Goal: Register for event/course

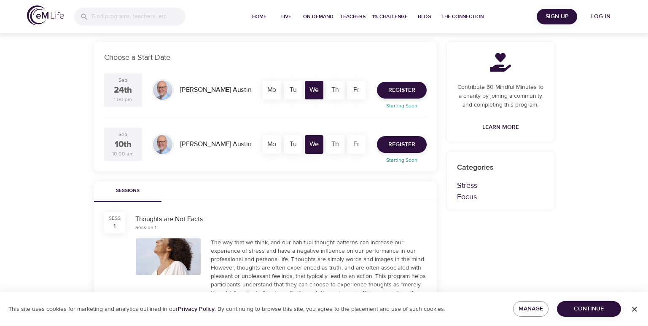
scroll to position [169, 0]
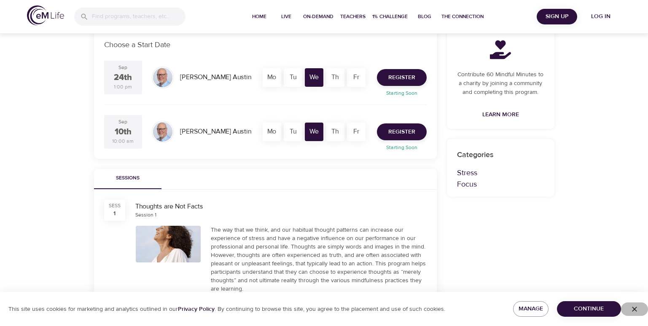
click at [635, 310] on icon "button" at bounding box center [634, 309] width 8 height 8
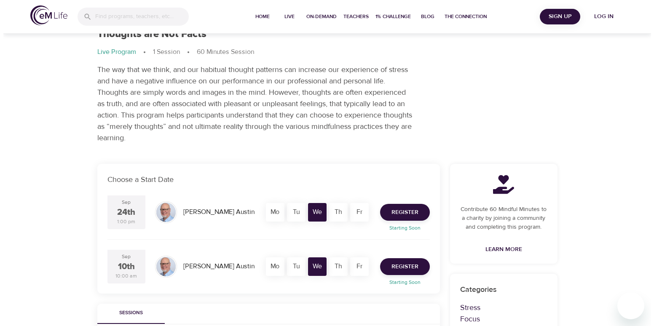
scroll to position [84, 0]
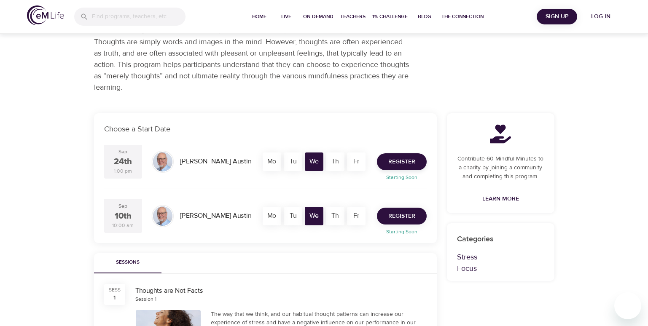
click at [404, 218] on span "Register" at bounding box center [401, 216] width 27 height 11
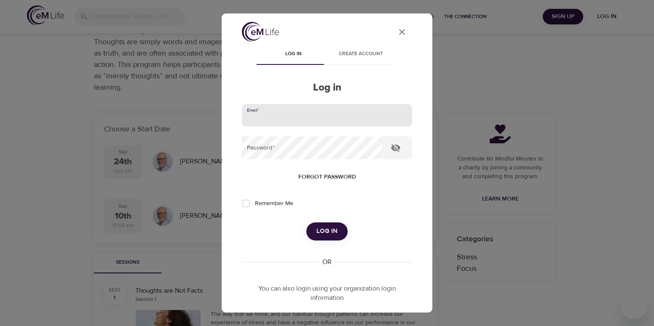
click at [305, 119] on input "email" at bounding box center [327, 115] width 170 height 23
type input "[PERSON_NAME][EMAIL_ADDRESS][PERSON_NAME][DOMAIN_NAME]"
click at [329, 228] on span "Log in" at bounding box center [327, 231] width 21 height 11
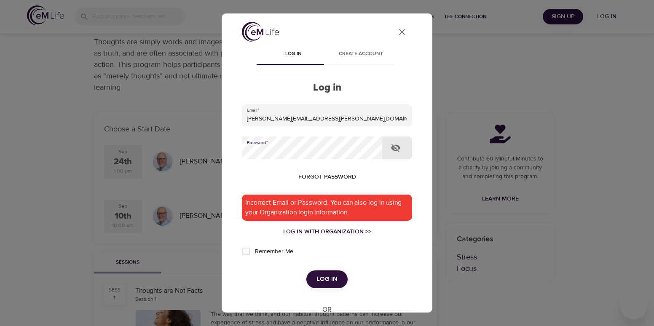
click at [194, 157] on div "User Profile Log in Create account Log in Email   * cassandra.garcia@wellpower.…" at bounding box center [327, 163] width 654 height 326
drag, startPoint x: 326, startPoint y: 277, endPoint x: 334, endPoint y: 273, distance: 8.9
click at [326, 277] on span "Log in" at bounding box center [327, 279] width 21 height 11
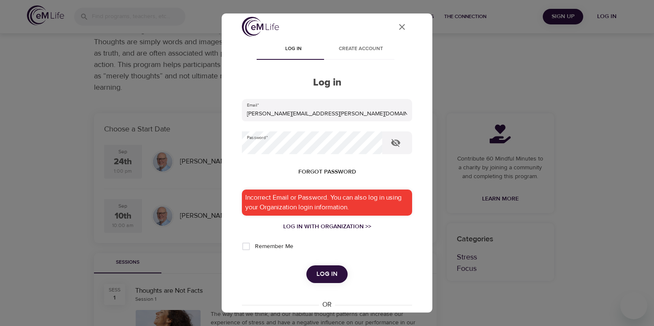
scroll to position [0, 0]
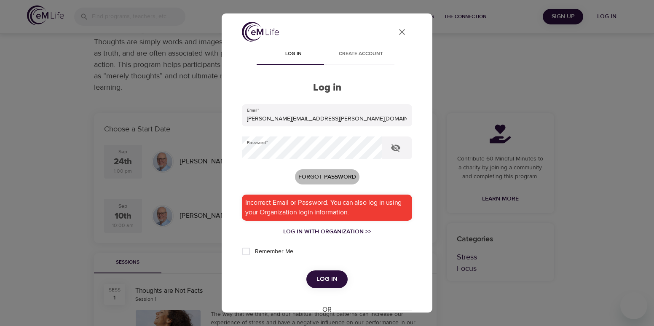
click at [314, 177] on span "Forgot password" at bounding box center [328, 177] width 58 height 11
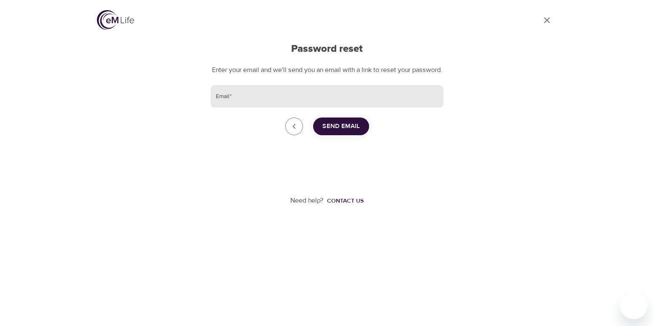
click at [396, 103] on input "Email   *" at bounding box center [327, 96] width 233 height 23
type input "[PERSON_NAME][EMAIL_ADDRESS][PERSON_NAME][DOMAIN_NAME]"
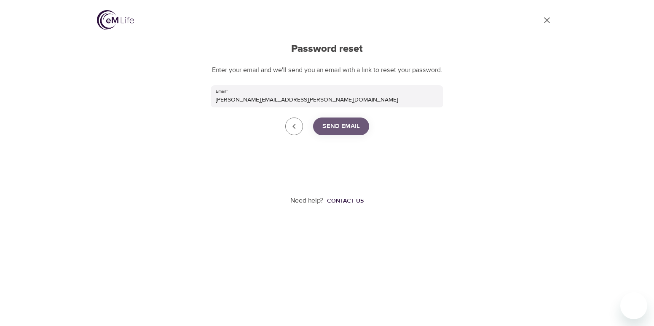
click at [351, 132] on span "Send Email" at bounding box center [342, 126] width 38 height 11
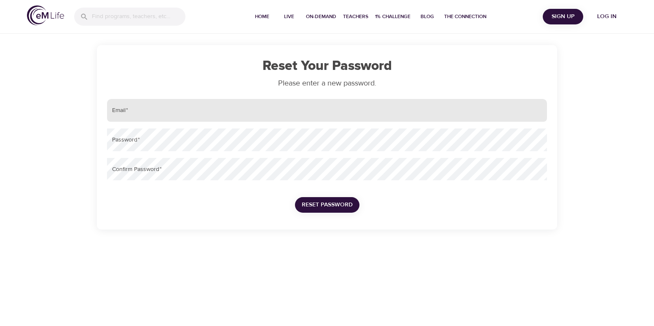
click at [190, 115] on input "email" at bounding box center [327, 110] width 440 height 23
type input "[PERSON_NAME][EMAIL_ADDRESS][PERSON_NAME][DOMAIN_NAME]"
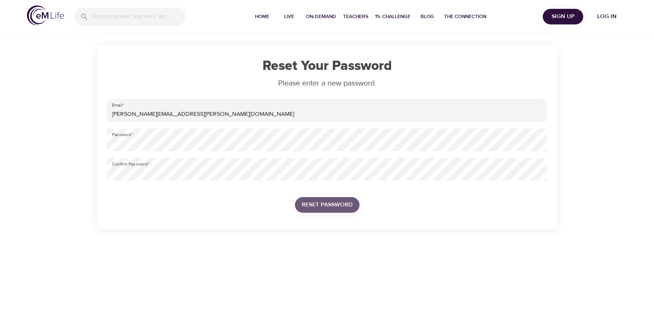
click at [320, 208] on span "Reset Password" at bounding box center [327, 205] width 51 height 11
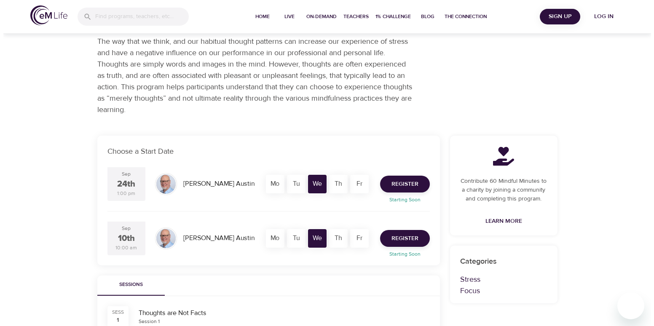
scroll to position [84, 0]
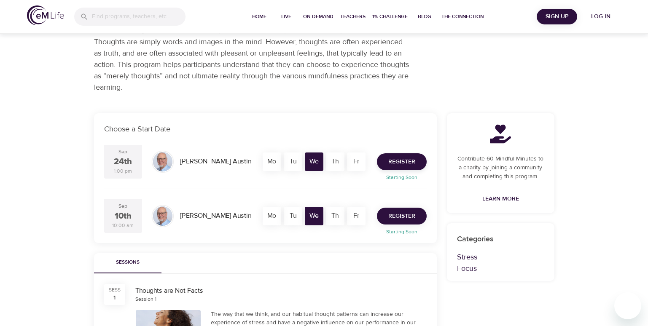
click at [404, 219] on span "Register" at bounding box center [401, 216] width 27 height 11
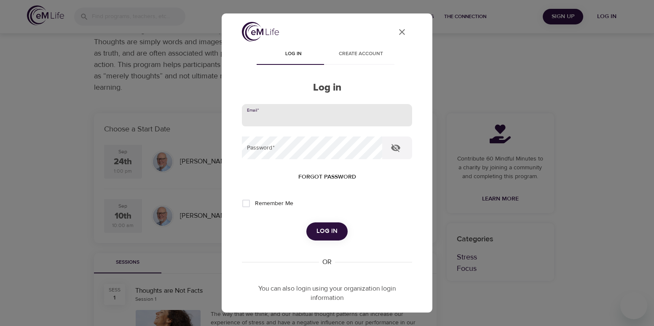
click at [279, 110] on input "email" at bounding box center [327, 115] width 170 height 23
type input "[PERSON_NAME][EMAIL_ADDRESS][PERSON_NAME][DOMAIN_NAME]"
click at [326, 231] on span "Log in" at bounding box center [327, 231] width 21 height 11
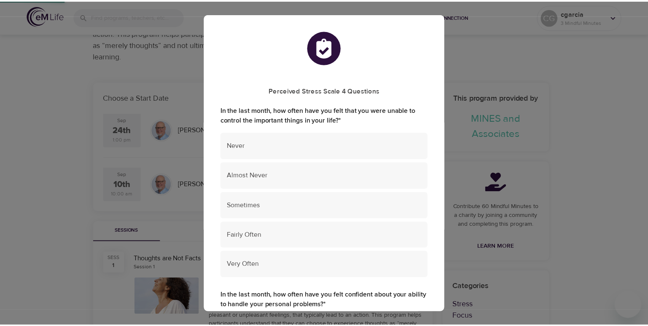
scroll to position [32, 0]
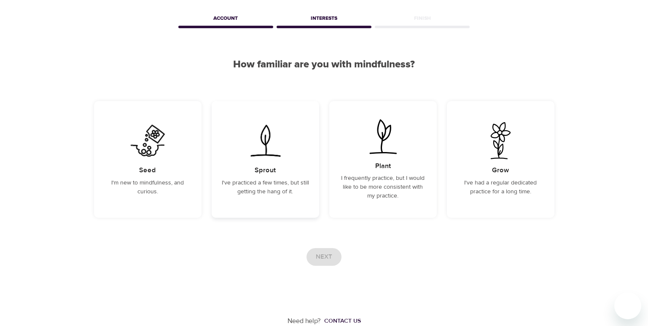
click at [262, 171] on h5 "Sprout" at bounding box center [265, 170] width 21 height 9
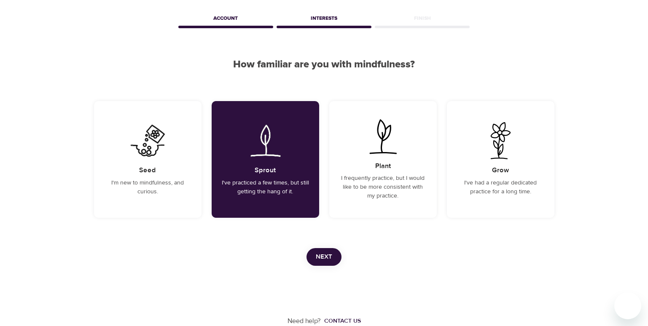
click at [328, 256] on span "Next" at bounding box center [324, 257] width 16 height 11
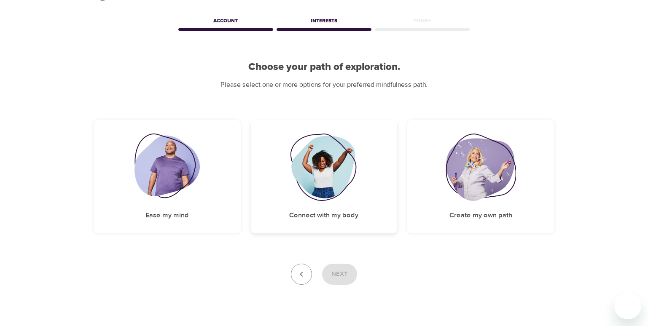
scroll to position [42, 0]
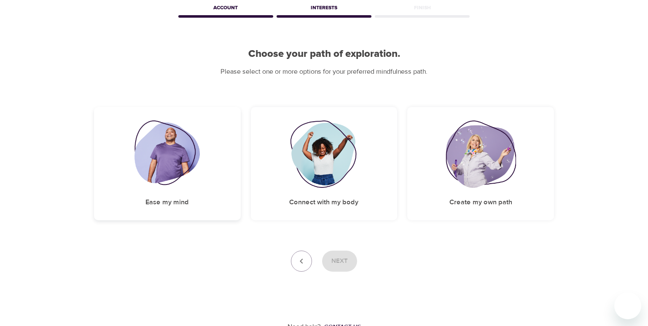
click at [162, 203] on h5 "Ease my mind" at bounding box center [166, 202] width 43 height 9
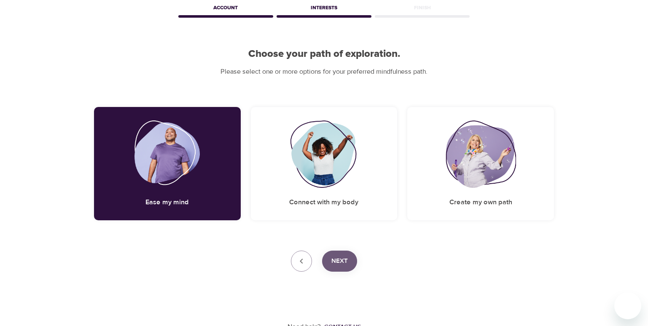
click at [341, 263] on span "Next" at bounding box center [339, 261] width 16 height 11
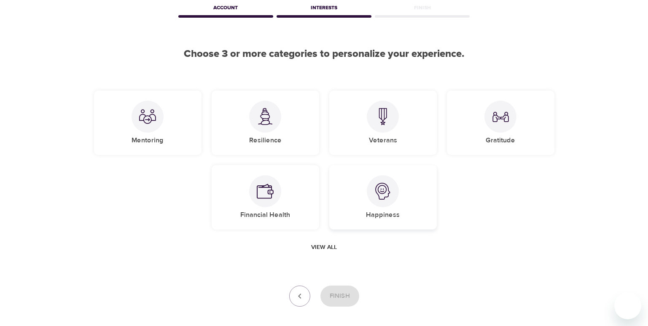
click at [378, 199] on img at bounding box center [382, 191] width 17 height 17
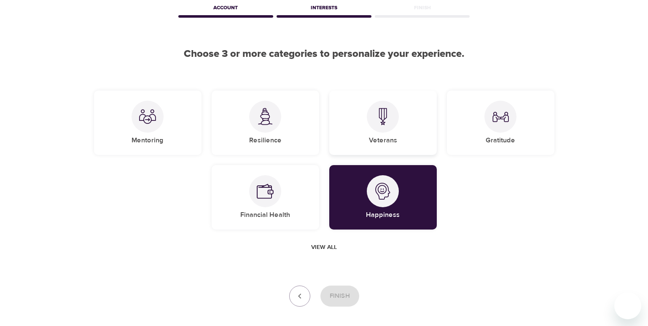
click at [408, 140] on div "Veterans" at bounding box center [383, 123] width 108 height 65
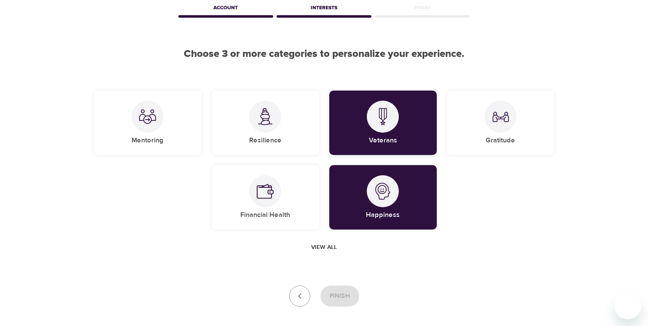
click at [408, 142] on div "Veterans" at bounding box center [383, 123] width 108 height 65
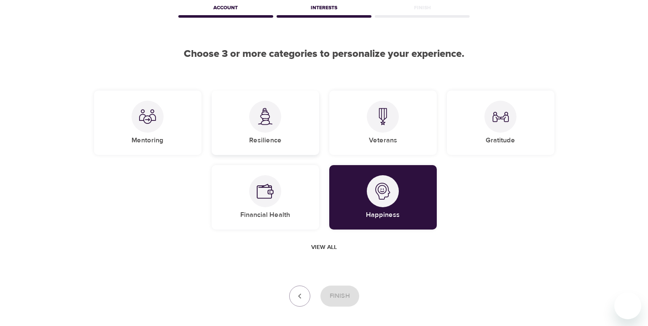
click at [248, 132] on div "Resilience" at bounding box center [266, 123] width 108 height 65
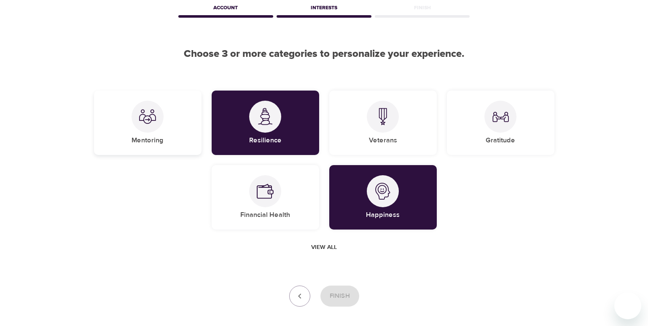
click at [170, 137] on div "Mentoring" at bounding box center [148, 123] width 108 height 65
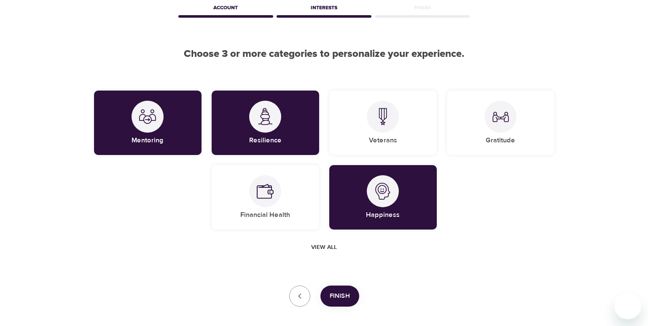
click at [346, 298] on span "Finish" at bounding box center [340, 296] width 20 height 11
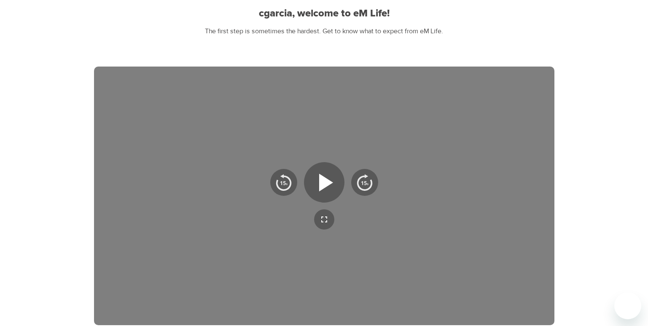
scroll to position [84, 0]
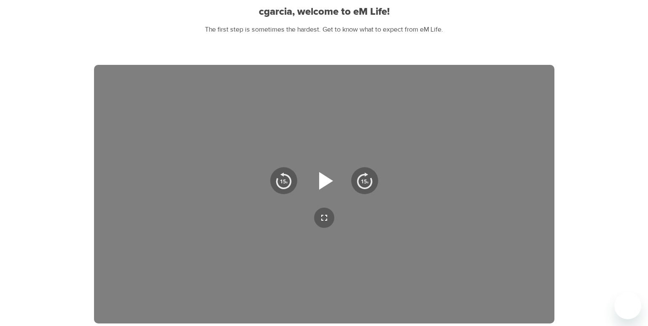
click at [333, 182] on icon "button" at bounding box center [324, 181] width 30 height 30
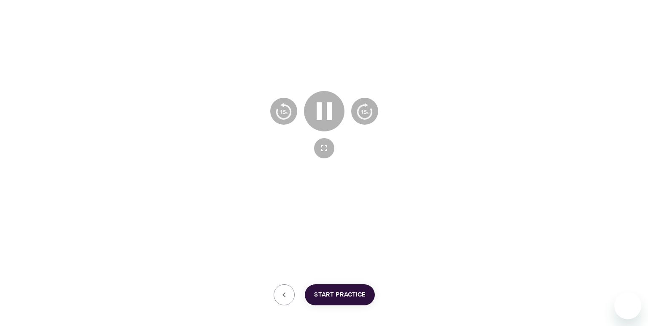
scroll to position [194, 0]
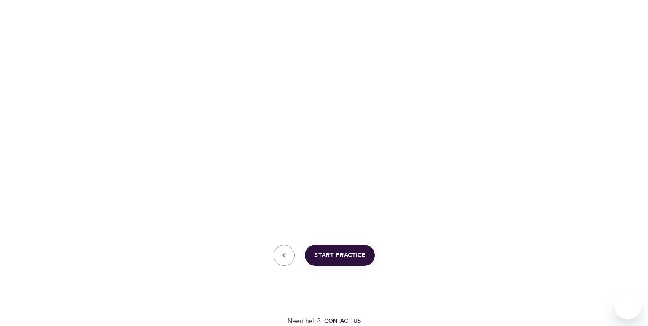
click at [478, 272] on div "Need help? Contact us" at bounding box center [324, 296] width 460 height 60
click at [460, 267] on div "Need help? Contact us" at bounding box center [324, 296] width 460 height 60
click at [348, 262] on button "Start Practice" at bounding box center [340, 255] width 70 height 21
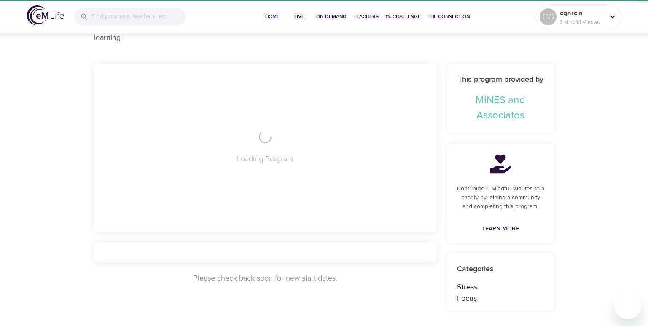
scroll to position [102, 0]
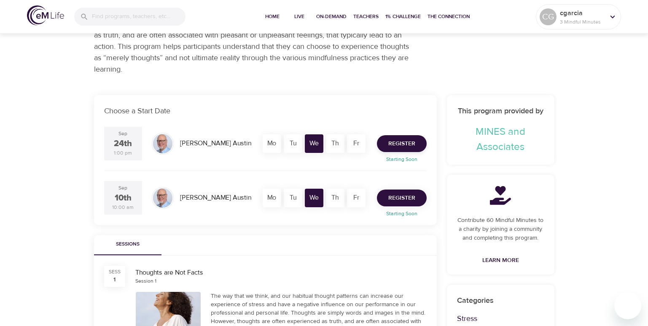
click at [401, 202] on span "Register" at bounding box center [401, 198] width 27 height 11
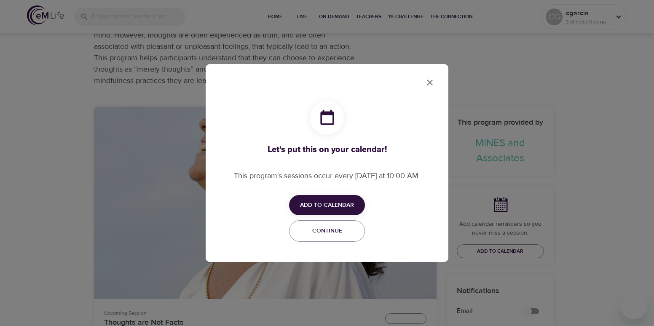
checkbox input "true"
click at [340, 233] on span "Continue" at bounding box center [327, 231] width 65 height 11
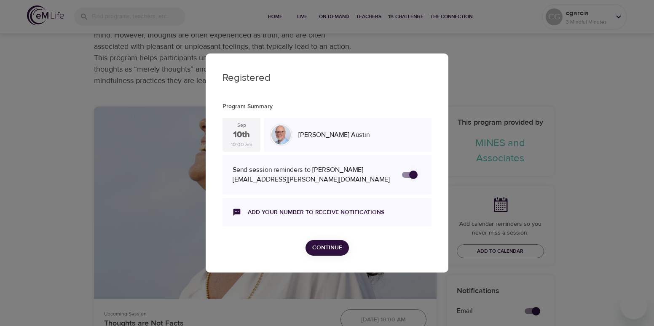
click at [406, 176] on input "secondary checkbox" at bounding box center [414, 175] width 48 height 16
checkbox input "true"
checkbox input "false"
drag, startPoint x: 413, startPoint y: 174, endPoint x: 405, endPoint y: 191, distance: 18.3
click at [413, 175] on input "secondary checkbox" at bounding box center [405, 175] width 48 height 16
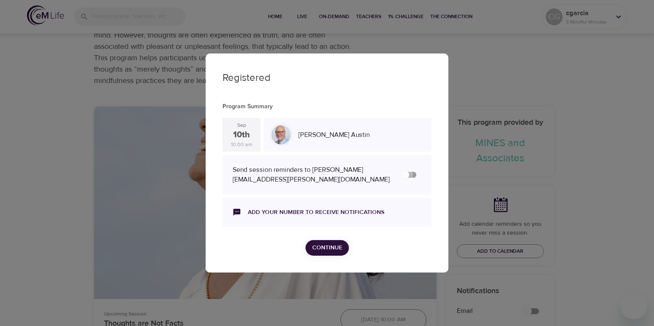
checkbox input "false"
checkbox input "true"
click at [306, 214] on link "Add your number to receive notifications" at bounding box center [316, 212] width 137 height 8
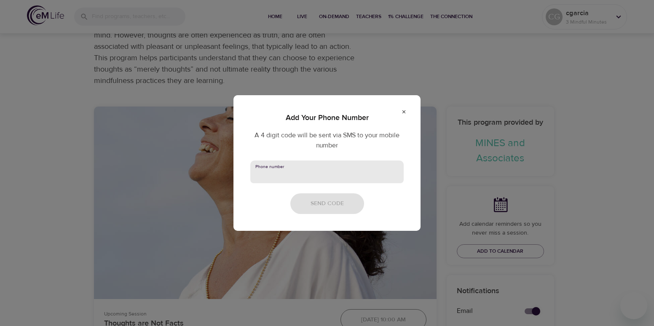
click at [298, 166] on input "text" at bounding box center [326, 172] width 153 height 23
type input "3039134745"
click at [321, 204] on span "Send Code" at bounding box center [327, 204] width 33 height 11
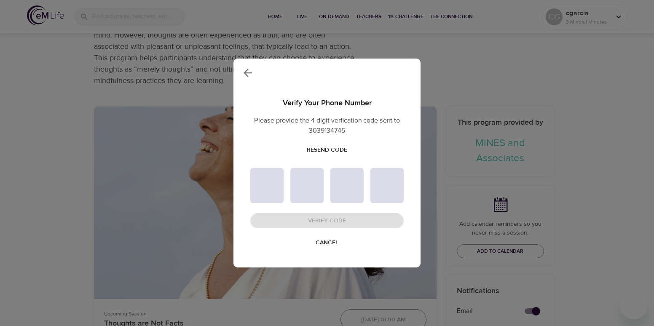
click at [333, 149] on span "Resend Code" at bounding box center [327, 150] width 40 height 11
click at [329, 241] on span "Cancel" at bounding box center [327, 243] width 23 height 11
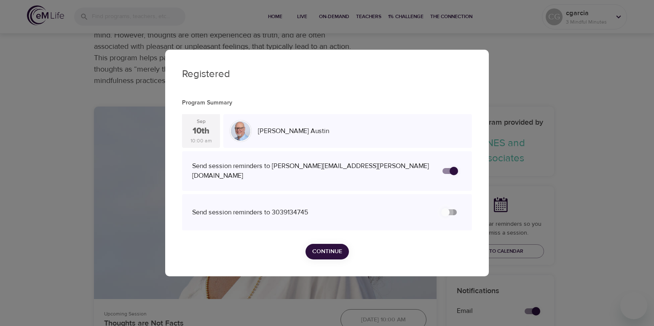
drag, startPoint x: 455, startPoint y: 213, endPoint x: 502, endPoint y: 223, distance: 48.2
click at [455, 213] on input "secondary checkbox" at bounding box center [446, 213] width 48 height 16
checkbox input "false"
checkbox input "true"
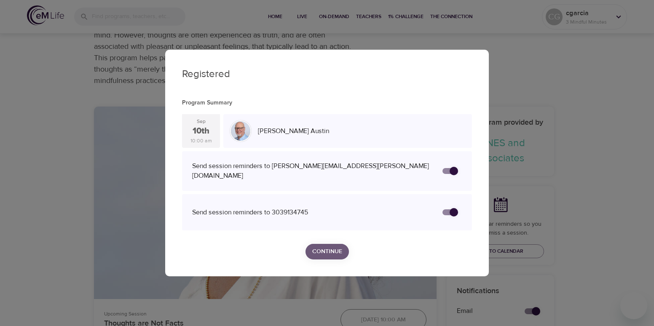
click at [326, 252] on span "Continue" at bounding box center [327, 252] width 30 height 11
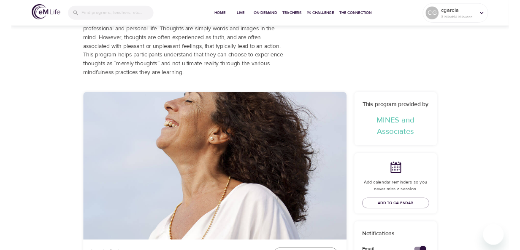
scroll to position [0, 0]
